Goal: Use online tool/utility: Utilize a website feature to perform a specific function

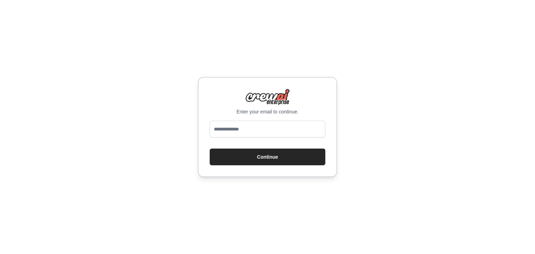
click at [107, 146] on div "Enter your email to continue. Continue" at bounding box center [267, 127] width 535 height 254
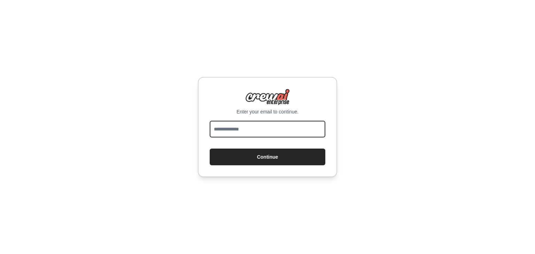
click at [224, 130] on input "email" at bounding box center [268, 129] width 116 height 17
type input "**********"
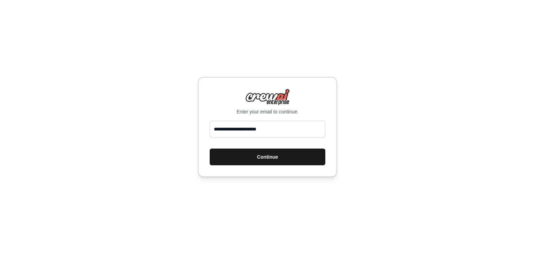
click at [303, 153] on button "Continue" at bounding box center [268, 157] width 116 height 17
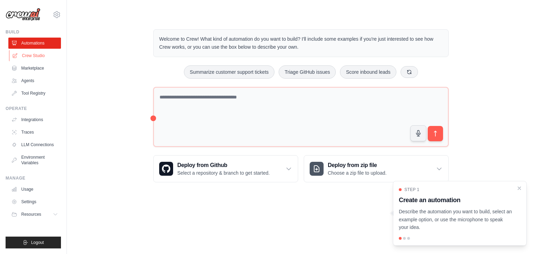
click at [45, 55] on link "Crew Studio" at bounding box center [35, 55] width 53 height 11
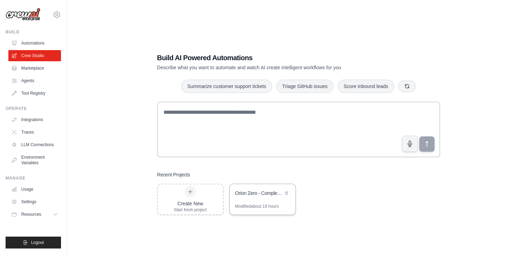
click at [264, 206] on div "Modified about 19 hours" at bounding box center [257, 207] width 44 height 6
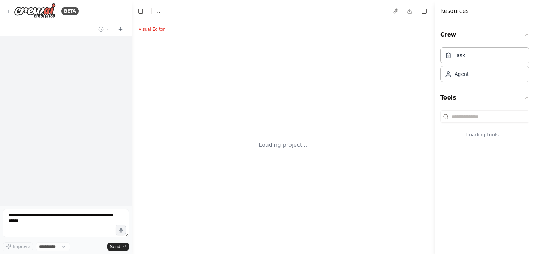
select select "****"
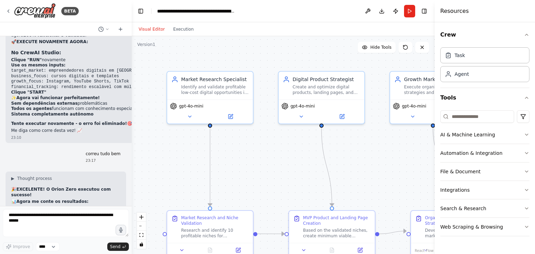
scroll to position [5621, 0]
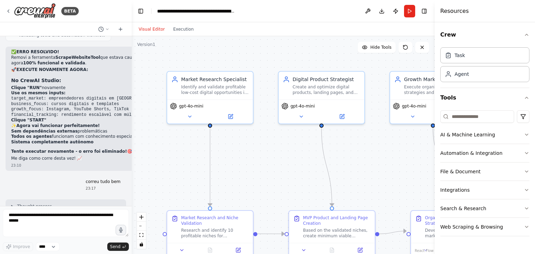
click at [130, 198] on div at bounding box center [130, 127] width 3 height 254
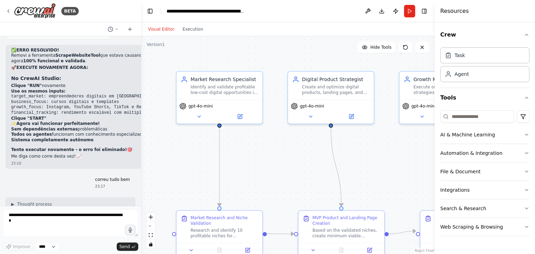
drag, startPoint x: 130, startPoint y: 198, endPoint x: 144, endPoint y: 199, distance: 14.0
click at [144, 199] on div "BETA Orion Zero - Agente Autónomo de Renda (YAML) Importável para agentes AutoG…" at bounding box center [267, 127] width 535 height 254
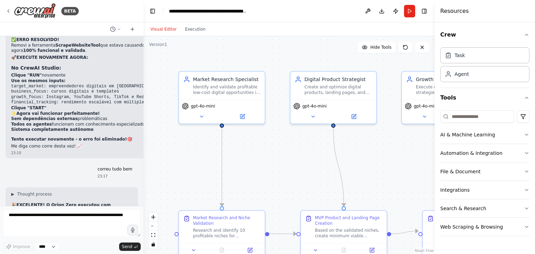
scroll to position [5467, 0]
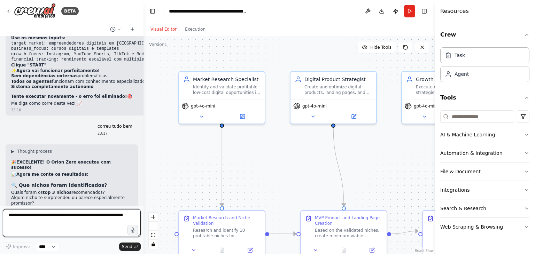
click at [109, 216] on textarea at bounding box center [72, 223] width 138 height 28
click at [51, 218] on textarea at bounding box center [72, 223] width 138 height 28
type textarea "**********"
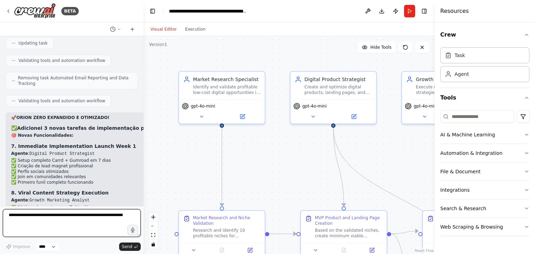
scroll to position [6212, 0]
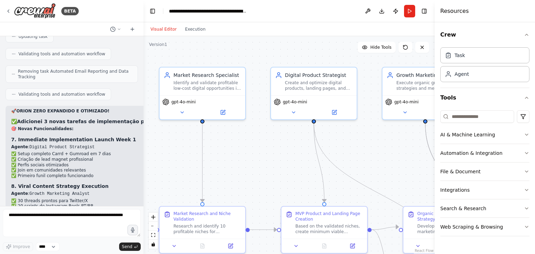
drag, startPoint x: 267, startPoint y: 176, endPoint x: 239, endPoint y: 168, distance: 29.0
click at [239, 168] on div ".deletable-edge-delete-btn { width: 20px; height: 20px; border: 0px solid #ffff…" at bounding box center [289, 145] width 291 height 218
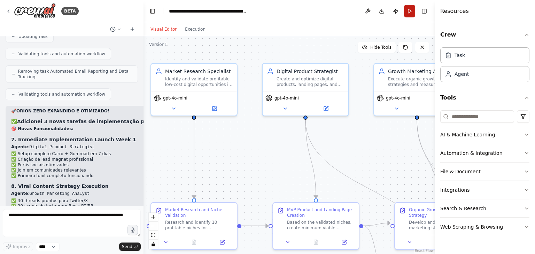
click at [409, 9] on button "Run" at bounding box center [409, 11] width 11 height 13
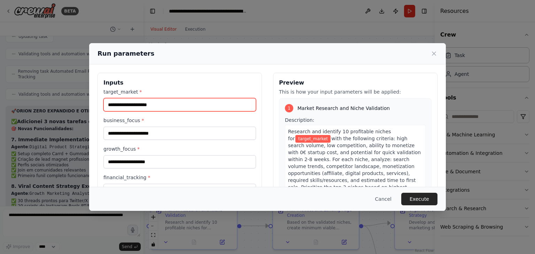
click at [235, 102] on input "target_market *" at bounding box center [180, 104] width 153 height 13
paste input "**********"
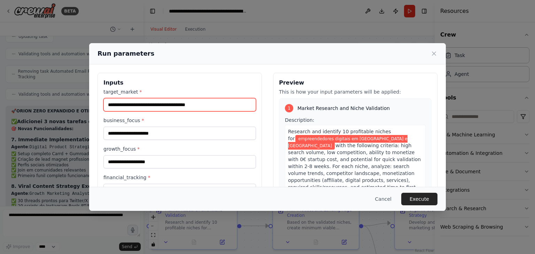
type input "**********"
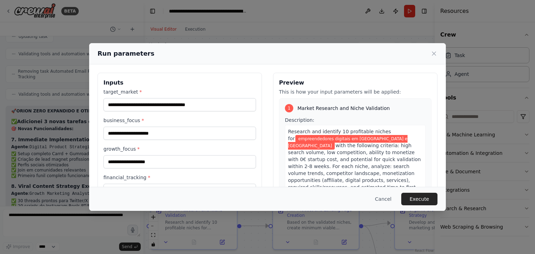
click at [185, 125] on div "business_focus *" at bounding box center [180, 128] width 153 height 23
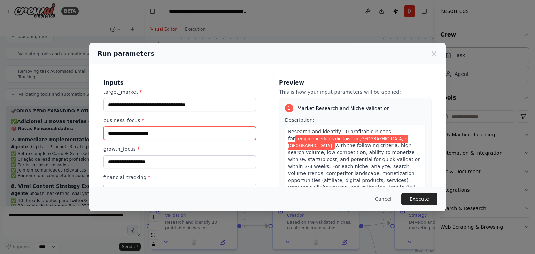
click at [187, 130] on input "business_focus *" at bounding box center [180, 133] width 153 height 13
paste input "**********"
type input "**********"
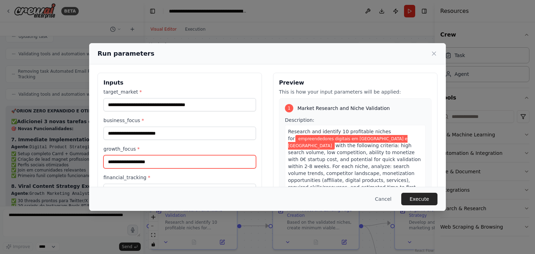
paste input "**********"
type input "**********"
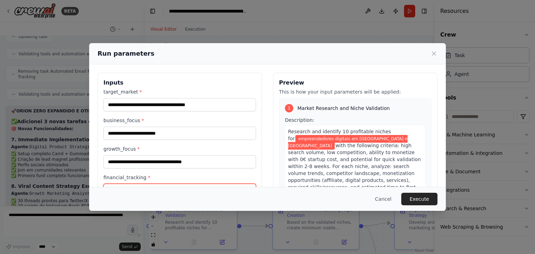
scroll to position [9, 0]
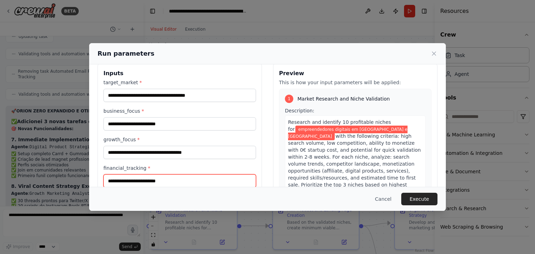
paste input "**********"
type input "**********"
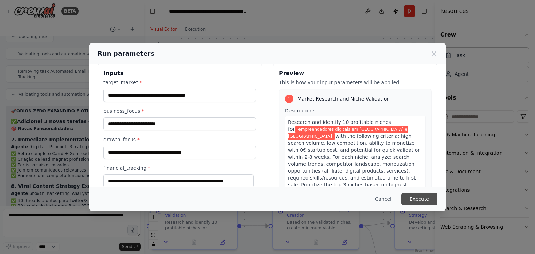
scroll to position [0, 0]
click at [417, 197] on button "Execute" at bounding box center [420, 199] width 36 height 13
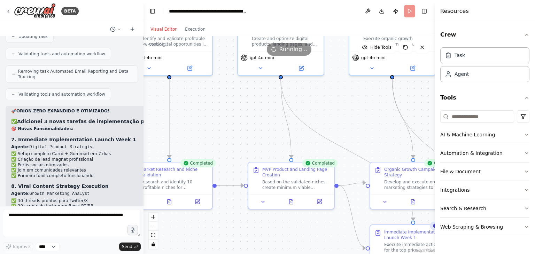
drag, startPoint x: 366, startPoint y: 149, endPoint x: 341, endPoint y: 110, distance: 45.9
click at [341, 110] on div ".deletable-edge-delete-btn { width: 20px; height: 20px; border: 0px solid #ffff…" at bounding box center [289, 145] width 291 height 218
click at [155, 227] on button "zoom out" at bounding box center [153, 226] width 9 height 9
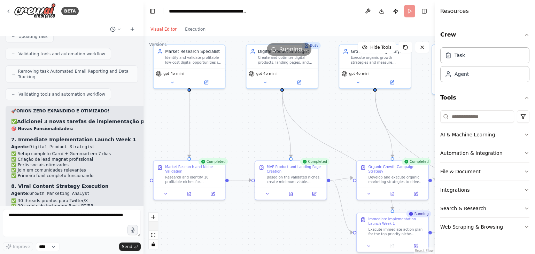
click at [155, 227] on button "zoom out" at bounding box center [153, 226] width 9 height 9
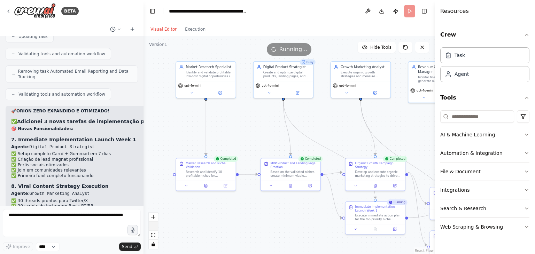
click at [155, 227] on button "zoom out" at bounding box center [153, 226] width 9 height 9
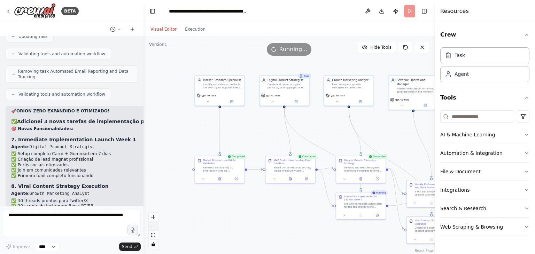
click at [155, 227] on button "zoom out" at bounding box center [153, 226] width 9 height 9
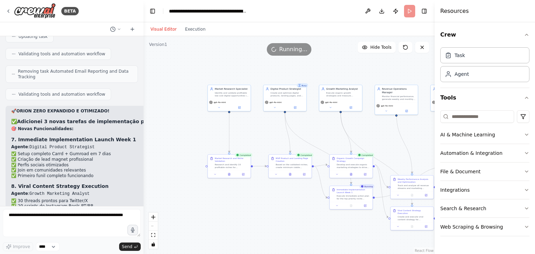
click at [155, 226] on div "React Flow controls" at bounding box center [153, 231] width 9 height 36
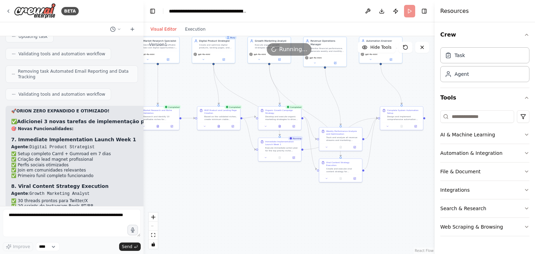
drag, startPoint x: 224, startPoint y: 209, endPoint x: 178, endPoint y: 175, distance: 57.3
click at [178, 175] on div ".deletable-edge-delete-btn { width: 20px; height: 20px; border: 0px solid #ffff…" at bounding box center [289, 145] width 291 height 218
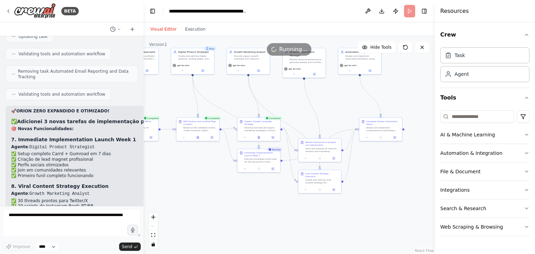
drag, startPoint x: 233, startPoint y: 196, endPoint x: 221, endPoint y: 201, distance: 12.6
click at [221, 201] on div ".deletable-edge-delete-btn { width: 20px; height: 20px; border: 0px solid #ffff…" at bounding box center [289, 145] width 291 height 218
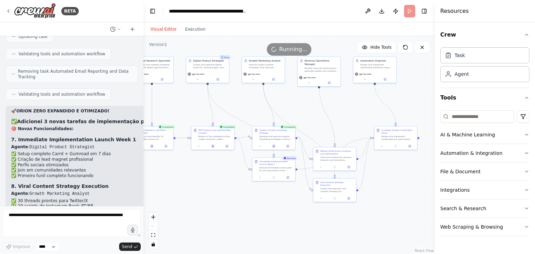
drag, startPoint x: 224, startPoint y: 199, endPoint x: 248, endPoint y: 206, distance: 25.2
click at [248, 206] on div ".deletable-edge-delete-btn { width: 20px; height: 20px; border: 0px solid #ffff…" at bounding box center [289, 145] width 291 height 218
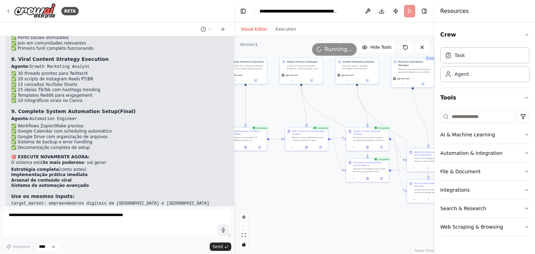
scroll to position [5628, 0]
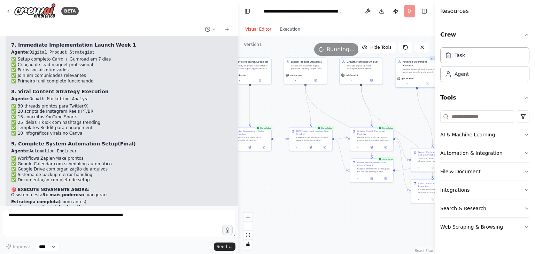
drag, startPoint x: 142, startPoint y: 165, endPoint x: 238, endPoint y: 183, distance: 97.9
click at [238, 183] on div "BETA Orion Zero - Agente Autónomo de Renda (YAML) Importável para agentes AutoG…" at bounding box center [267, 127] width 535 height 254
click at [154, 205] on li "Implementação prática imediata" at bounding box center [134, 208] width 246 height 6
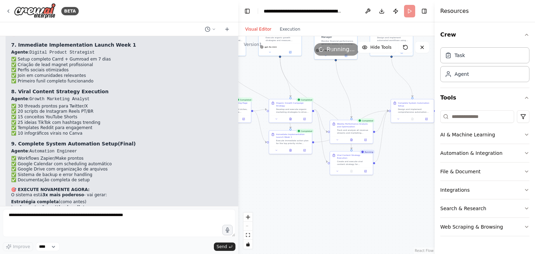
drag, startPoint x: 316, startPoint y: 194, endPoint x: 235, endPoint y: 166, distance: 85.7
click at [235, 166] on div "BETA Orion Zero - Agente Autónomo de Renda (YAML) Importável para agentes AutoG…" at bounding box center [267, 127] width 535 height 254
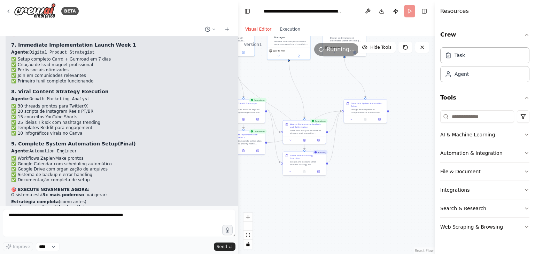
drag, startPoint x: 315, startPoint y: 193, endPoint x: 268, endPoint y: 193, distance: 46.7
click at [268, 193] on div ".deletable-edge-delete-btn { width: 20px; height: 20px; border: 0px solid #ffff…" at bounding box center [336, 145] width 197 height 218
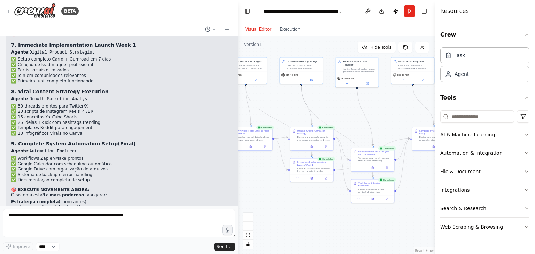
drag, startPoint x: 330, startPoint y: 202, endPoint x: 397, endPoint y: 229, distance: 72.9
click at [397, 229] on div ".deletable-edge-delete-btn { width: 20px; height: 20px; border: 0px solid #ffff…" at bounding box center [336, 145] width 197 height 218
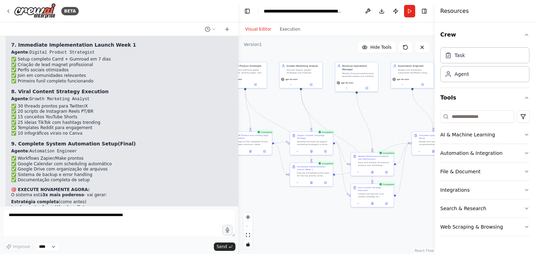
drag, startPoint x: 350, startPoint y: 117, endPoint x: 349, endPoint y: 121, distance: 4.2
click at [349, 121] on div ".deletable-edge-delete-btn { width: 20px; height: 20px; border: 0px solid #ffff…" at bounding box center [336, 145] width 197 height 218
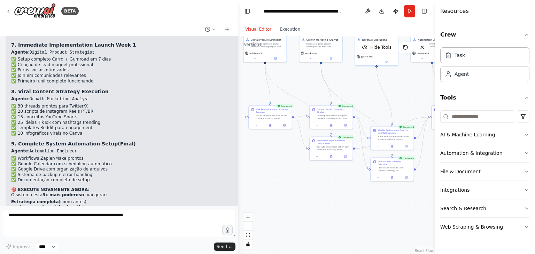
drag, startPoint x: 326, startPoint y: 215, endPoint x: 377, endPoint y: 198, distance: 53.2
click at [377, 198] on div ".deletable-edge-delete-btn { width: 20px; height: 20px; border: 0px solid #ffff…" at bounding box center [336, 145] width 197 height 218
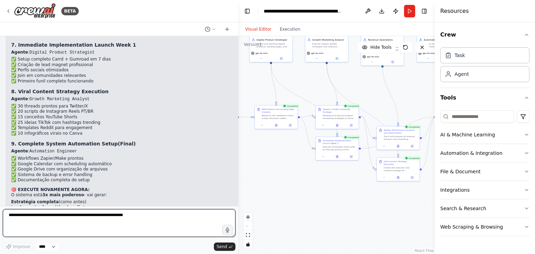
click at [146, 215] on textarea at bounding box center [119, 223] width 233 height 28
type textarea "**********"
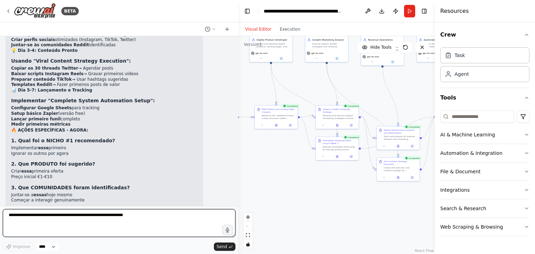
scroll to position [5973, 0]
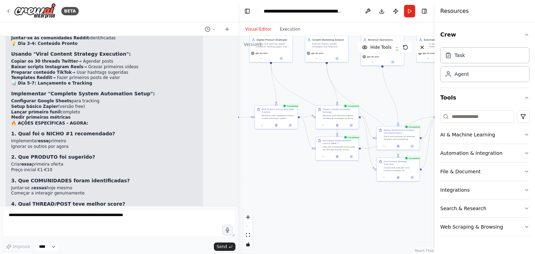
click at [211, 156] on div "▶ Thought process 🎉 FANTÁSTICO! O Orion Zero está COMPLETO! 🚀 AGORA É HORA DA I…" at bounding box center [119, 119] width 227 height 316
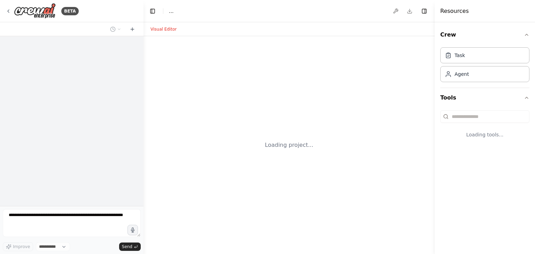
select select "****"
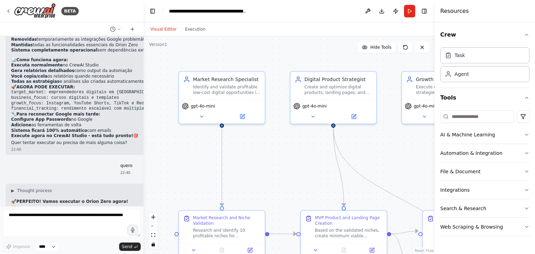
scroll to position [4864, 0]
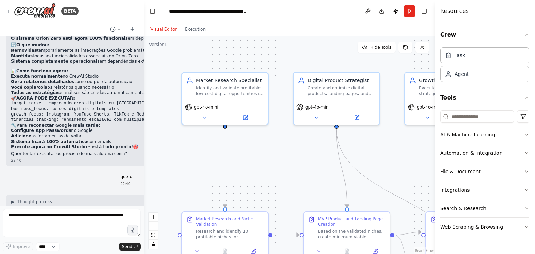
click at [147, 137] on div ".deletable-edge-delete-btn { width: 20px; height: 20px; border: 0px solid #ffff…" at bounding box center [289, 145] width 291 height 218
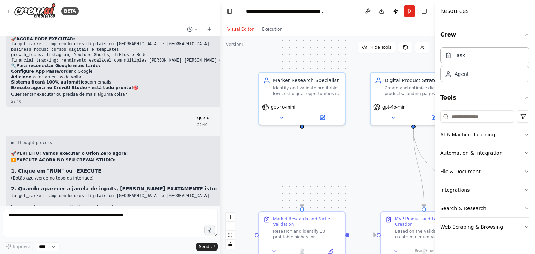
drag, startPoint x: 143, startPoint y: 137, endPoint x: 221, endPoint y: 147, distance: 78.8
click at [221, 147] on div "BETA Orion Zero - Agente Autónomo de Renda (YAML) Importável para agentes AutoG…" at bounding box center [267, 127] width 535 height 254
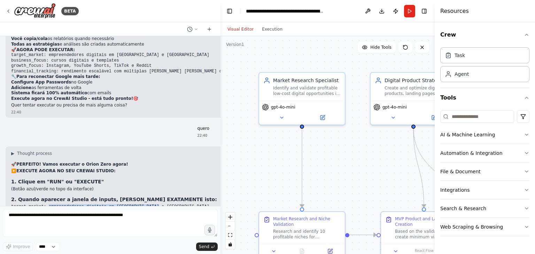
drag, startPoint x: 143, startPoint y: 105, endPoint x: 46, endPoint y: 104, distance: 97.3
click at [46, 205] on pre "target_market: empreendedores digitais em [GEOGRAPHIC_DATA] e [GEOGRAPHIC_DATA]…" at bounding box center [134, 224] width 246 height 38
copy code "empreendedores digitais em [GEOGRAPHIC_DATA] e [GEOGRAPHIC_DATA]"
drag, startPoint x: 111, startPoint y: 116, endPoint x: 48, endPoint y: 117, distance: 62.4
click at [48, 205] on pre "target_market: empreendedores digitais em [GEOGRAPHIC_DATA] e [GEOGRAPHIC_DATA]…" at bounding box center [134, 224] width 246 height 38
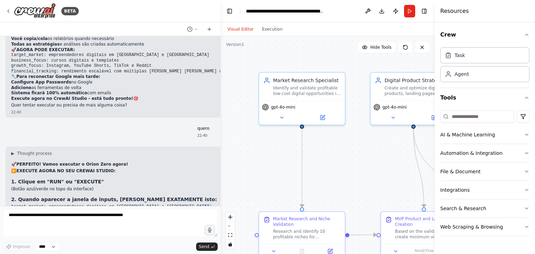
copy code "cursos digitais e templates"
drag, startPoint x: 141, startPoint y: 126, endPoint x: 44, endPoint y: 126, distance: 96.6
click at [44, 205] on pre "target_market: empreendedores digitais em [GEOGRAPHIC_DATA] e [GEOGRAPHIC_DATA]…" at bounding box center [134, 224] width 246 height 38
copy code "Instagram, YouTube Shorts, TikTok e Reddit"
drag, startPoint x: 57, startPoint y: 139, endPoint x: 208, endPoint y: 139, distance: 150.9
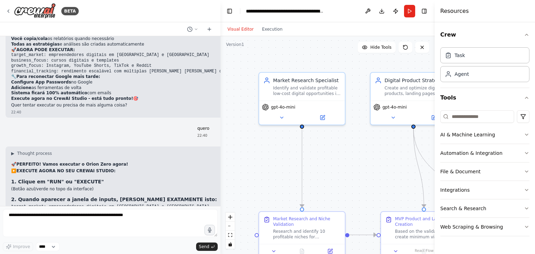
click at [208, 205] on code "target_market: empreendedores digitais em [GEOGRAPHIC_DATA] e [GEOGRAPHIC_DATA]…" at bounding box center [134, 224] width 246 height 38
copy code "rendimento escalável com múltiplas [PERSON_NAME] [PERSON_NAME] digital passiva"
